Goal: Task Accomplishment & Management: Use online tool/utility

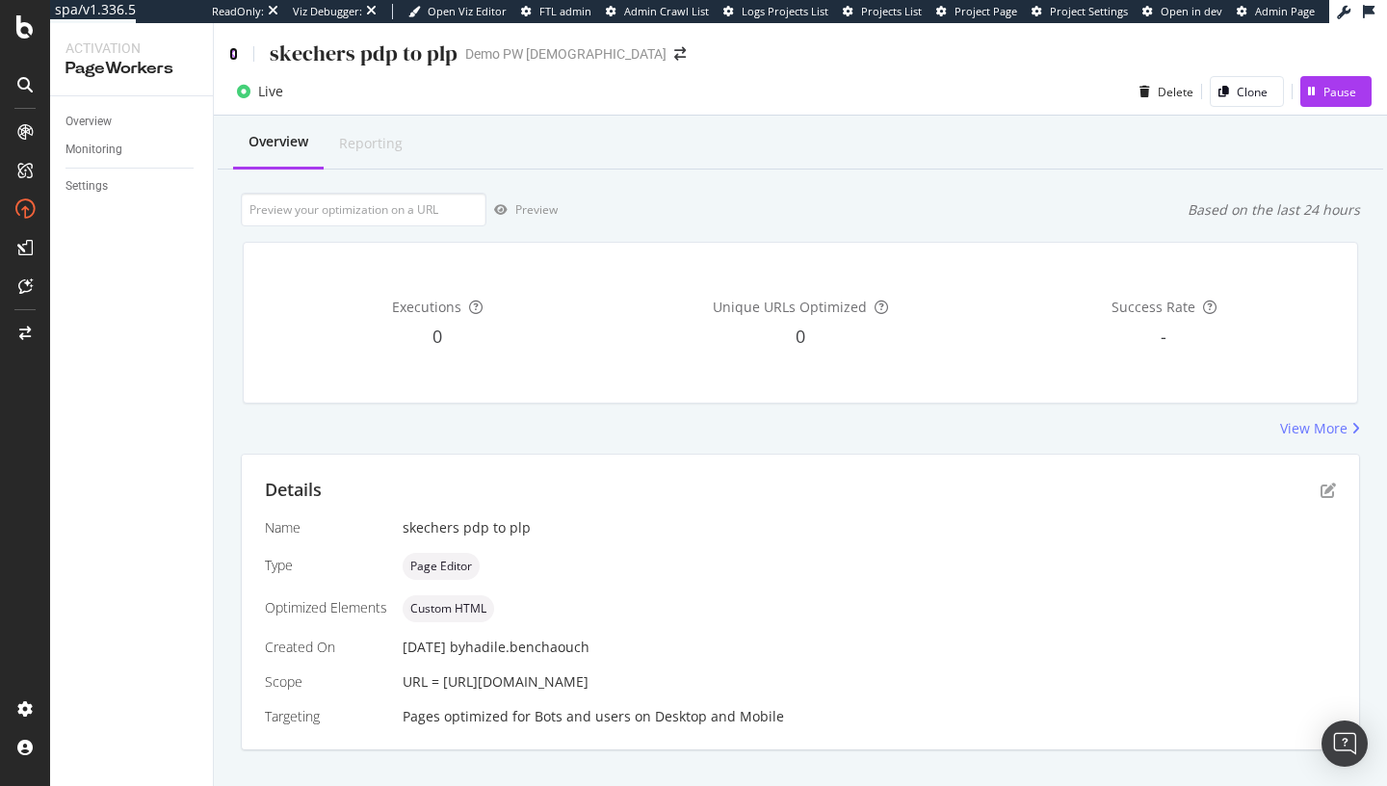
click at [232, 54] on icon at bounding box center [233, 53] width 9 height 13
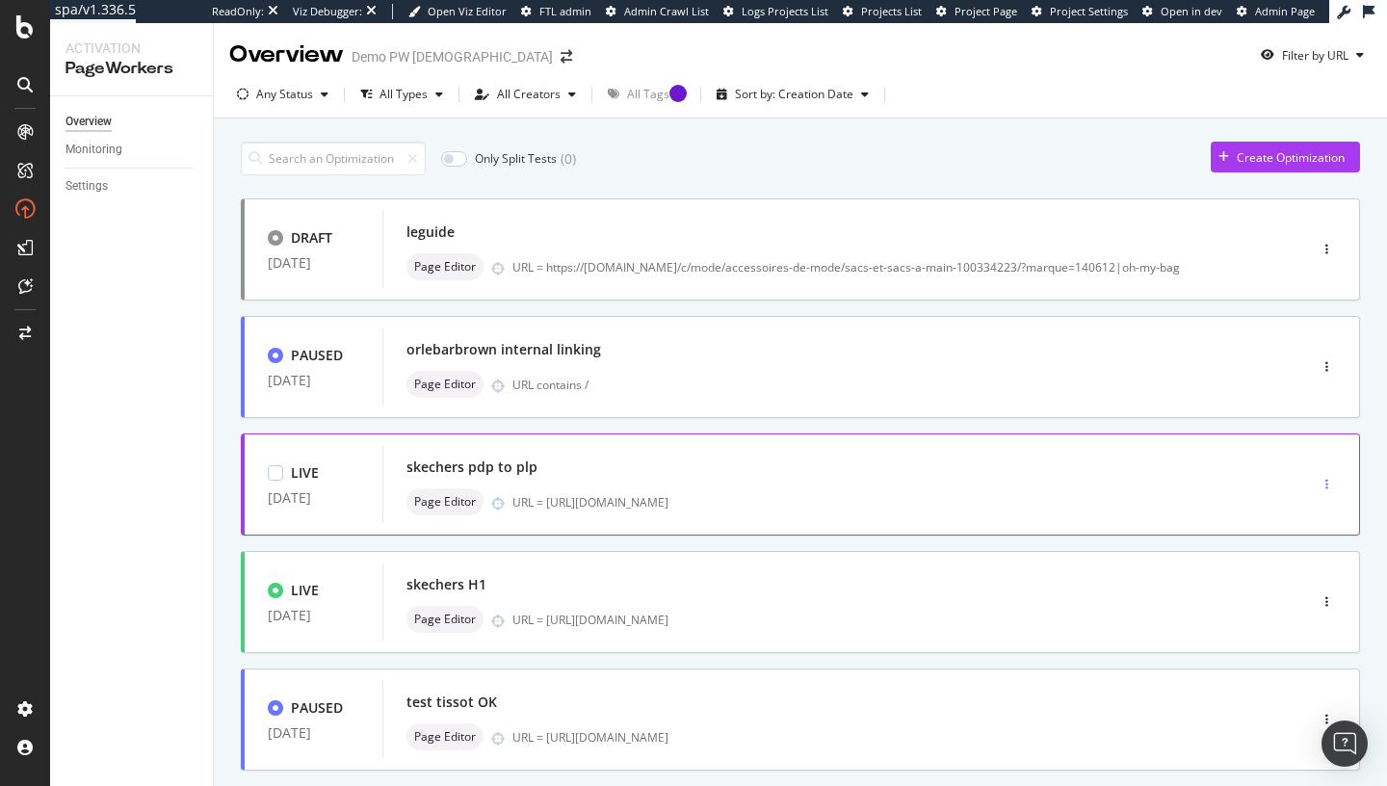
click at [1330, 479] on div "button" at bounding box center [1327, 484] width 18 height 29
click at [1294, 558] on div "Pause" at bounding box center [1304, 553] width 33 height 16
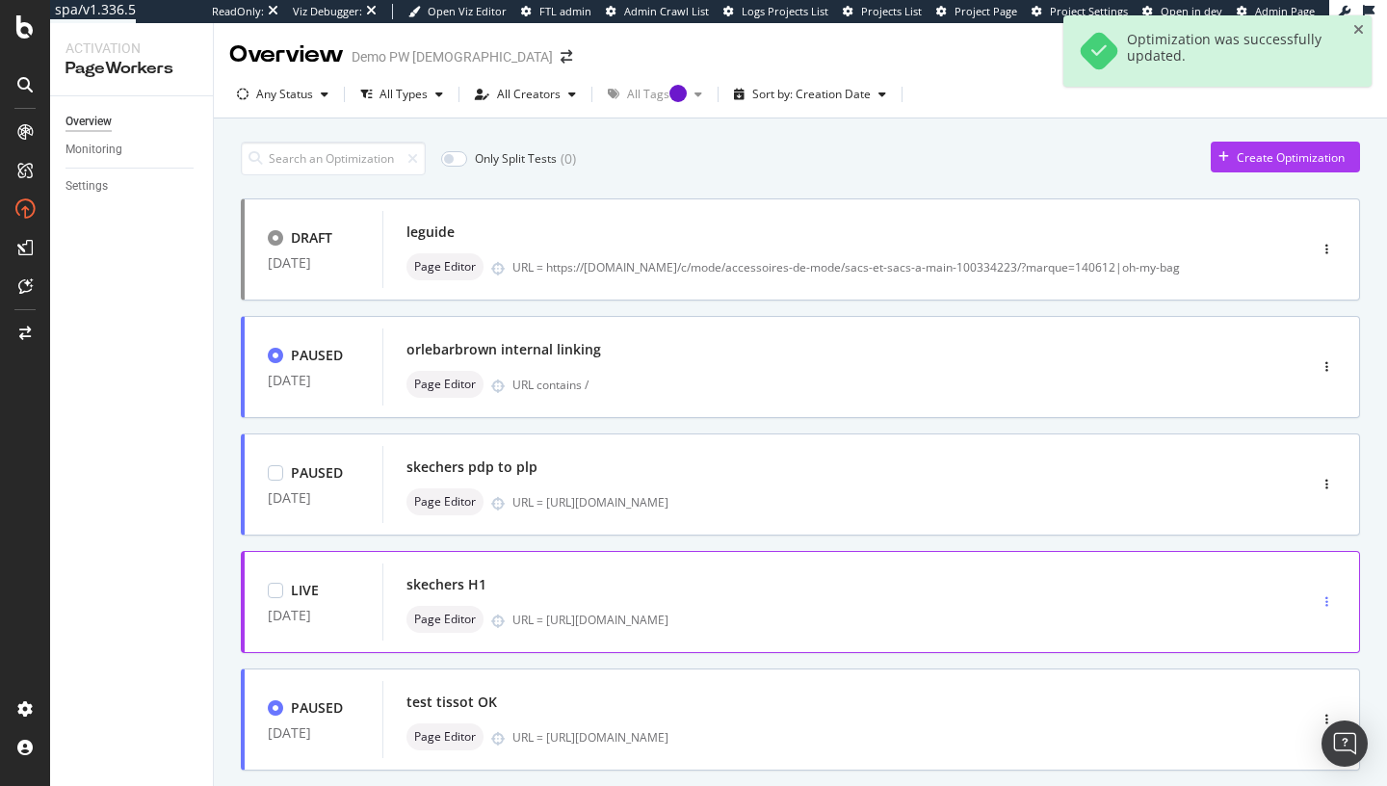
click at [1327, 601] on icon "button" at bounding box center [1327, 602] width 3 height 12
click at [1297, 468] on div "Pause" at bounding box center [1304, 470] width 33 height 16
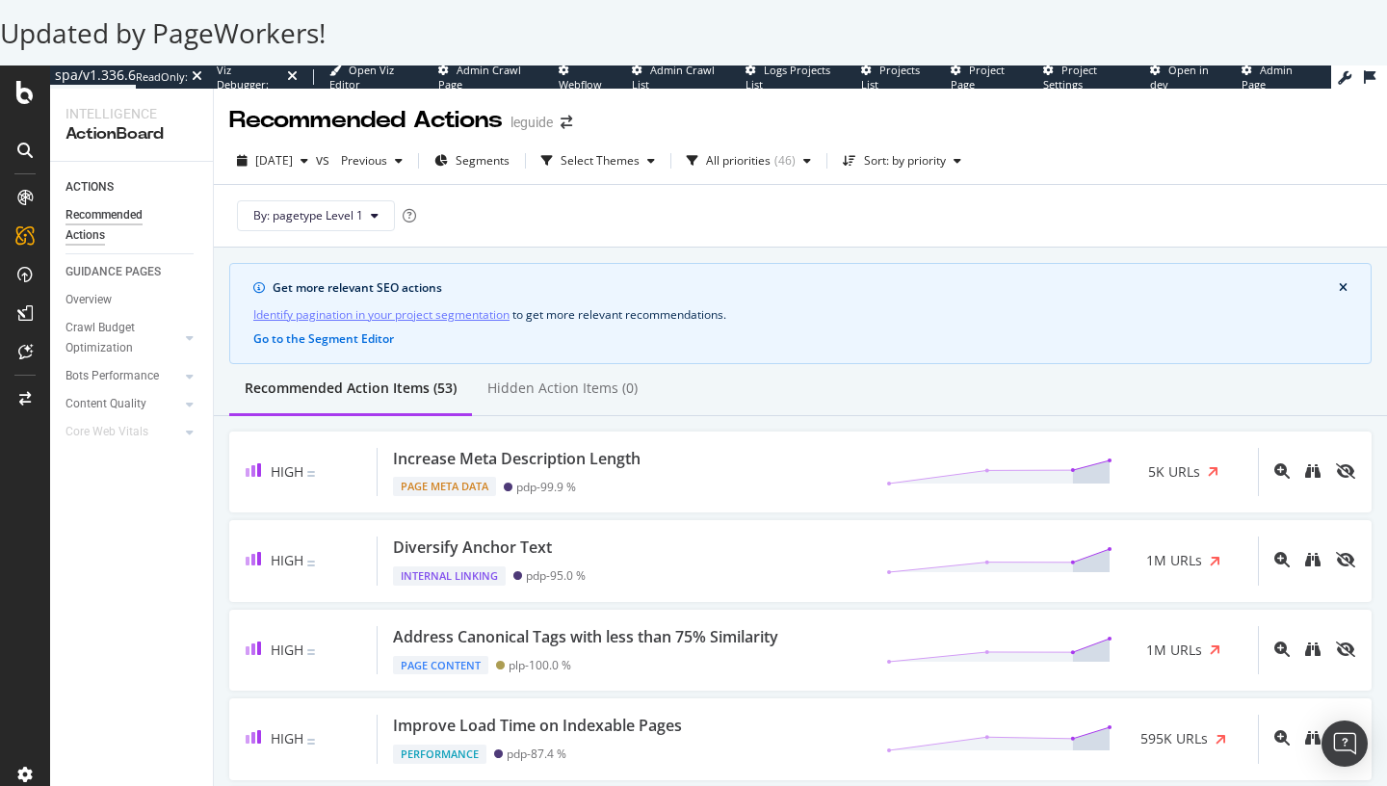
scroll to position [173, 0]
